Goal: Task Accomplishment & Management: Use online tool/utility

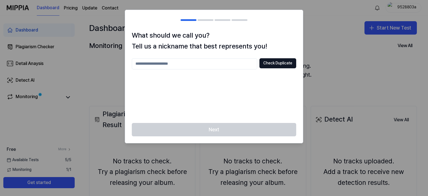
click at [206, 66] on input "text" at bounding box center [194, 63] width 125 height 11
type input "*"
click at [203, 19] on div at bounding box center [206, 20] width 16 height 2
click at [209, 21] on h2 at bounding box center [214, 20] width 178 height 20
click at [234, 63] on input "text" at bounding box center [194, 63] width 125 height 11
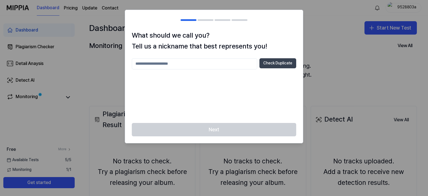
click at [280, 64] on button "Check Duplicate" at bounding box center [278, 63] width 37 height 10
click at [233, 67] on input "text" at bounding box center [194, 63] width 125 height 11
type input "****"
click at [282, 65] on button "Check Duplicate" at bounding box center [278, 63] width 37 height 10
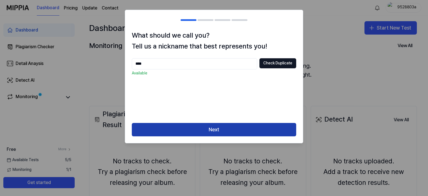
click at [237, 128] on button "Next" at bounding box center [214, 129] width 164 height 13
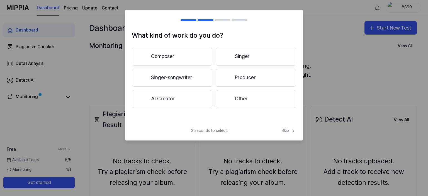
click at [193, 62] on button "Composer" at bounding box center [172, 57] width 81 height 18
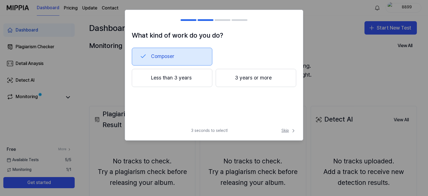
click at [287, 130] on span "Skip" at bounding box center [289, 131] width 15 height 6
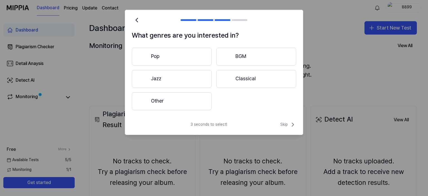
click at [171, 103] on button "Other" at bounding box center [172, 101] width 80 height 18
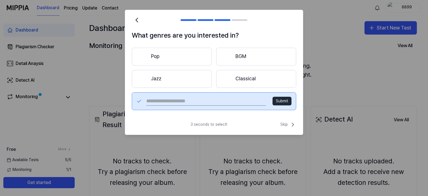
click at [213, 97] on input "text" at bounding box center [206, 101] width 120 height 9
type input "*********"
click at [284, 103] on button "Submit" at bounding box center [282, 101] width 19 height 9
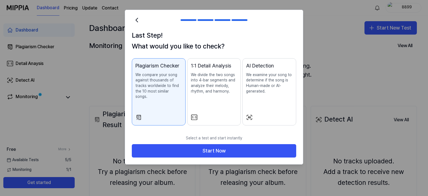
click at [171, 97] on div "Plagiarism Checker We compare your song against thousands of tracks worldwide t…" at bounding box center [158, 86] width 47 height 49
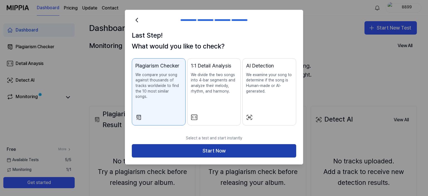
click at [215, 147] on button "Start Now" at bounding box center [214, 150] width 164 height 13
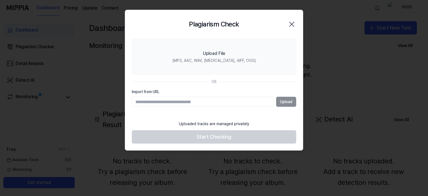
click at [285, 103] on div "Upload" at bounding box center [214, 102] width 164 height 10
click at [287, 103] on div "Upload" at bounding box center [214, 102] width 164 height 10
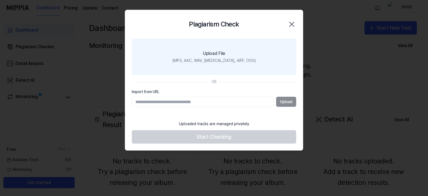
click at [226, 62] on div "(MP3, AAC, WAV, FLAC, AIFF, OGG)" at bounding box center [214, 61] width 83 height 6
click at [0, 0] on input "Upload File (MP3, AAC, WAV, FLAC, AIFF, OGG)" at bounding box center [0, 0] width 0 height 0
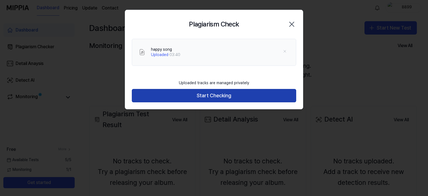
click at [242, 94] on button "Start Checking" at bounding box center [214, 95] width 164 height 13
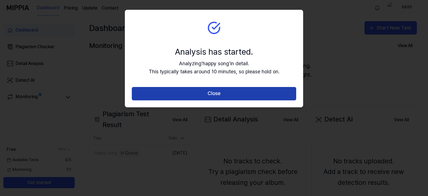
click at [258, 97] on button "Close" at bounding box center [214, 93] width 164 height 13
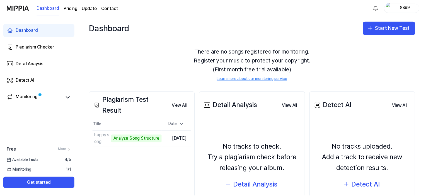
scroll to position [14, 0]
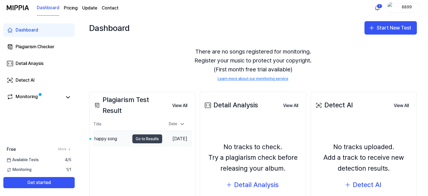
click at [134, 141] on button "Go to Results" at bounding box center [147, 138] width 30 height 9
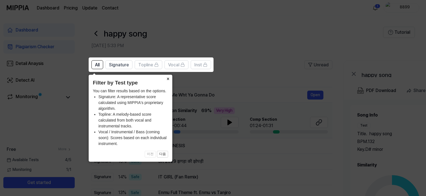
click at [167, 79] on button "×" at bounding box center [167, 79] width 9 height 8
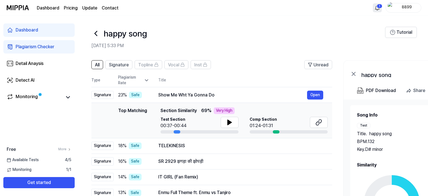
click at [375, 8] on html "Dashboard Pricing Update Contact 1 8899 Dashboard Plagiarism Checker Detail Ana…" at bounding box center [214, 98] width 428 height 196
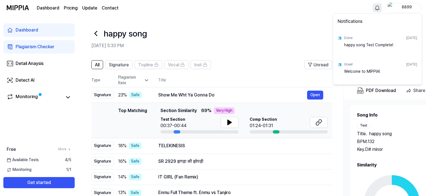
click at [290, 32] on html "Dashboard Pricing Update Contact 8899 Dashboard Plagiarism Checker Detail Anays…" at bounding box center [214, 98] width 428 height 196
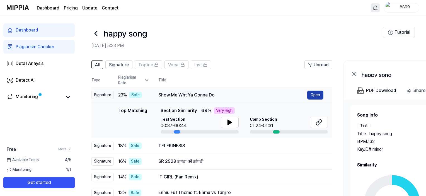
click at [316, 95] on button "Open" at bounding box center [315, 95] width 16 height 9
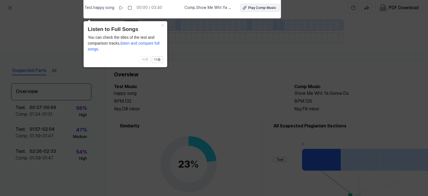
click at [249, 7] on div "Play Comp Music" at bounding box center [262, 8] width 28 height 5
click at [123, 7] on icon at bounding box center [121, 8] width 4 height 4
